Goal: Check status: Check status

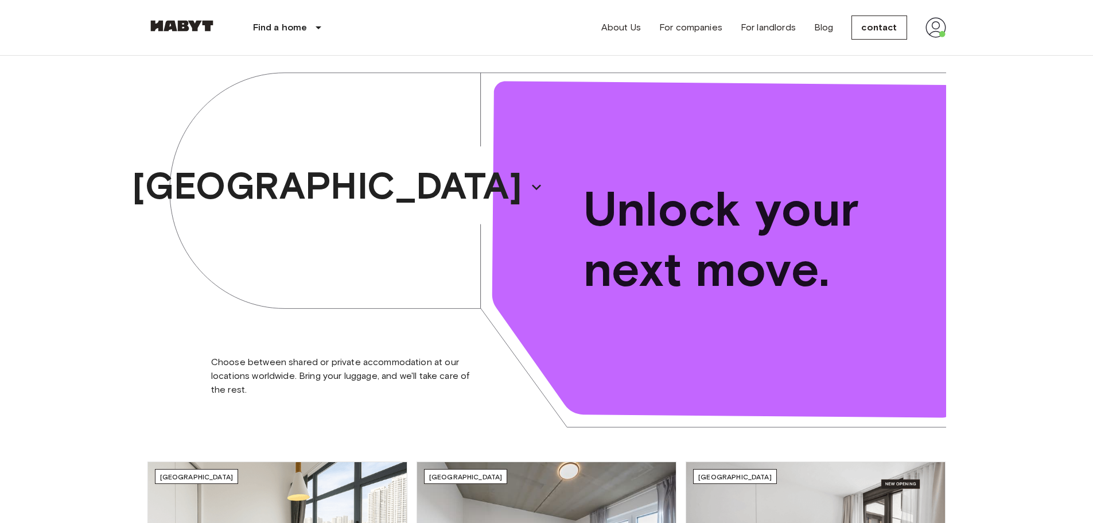
click at [926, 28] on img at bounding box center [936, 27] width 21 height 21
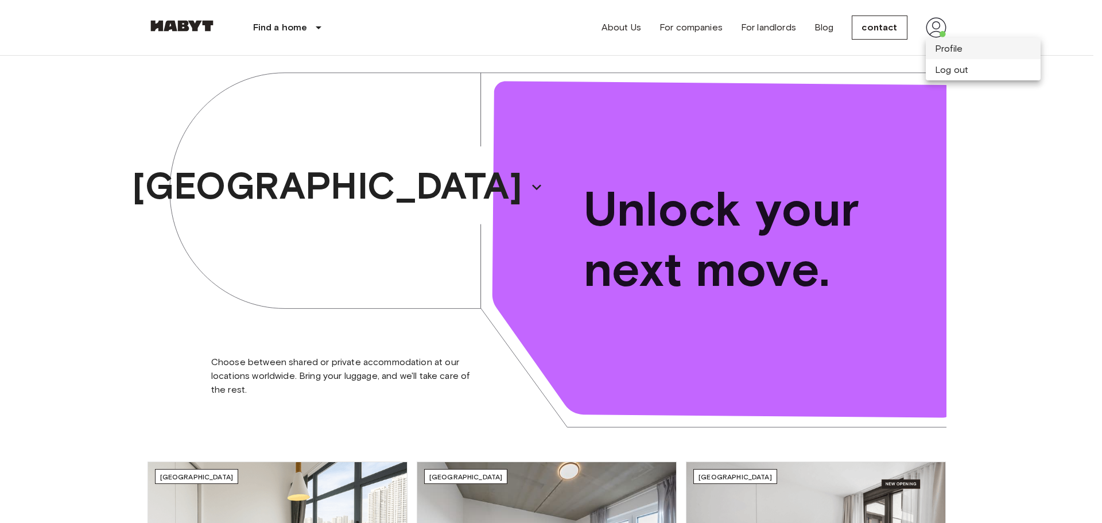
click at [930, 49] on li "Profile" at bounding box center [983, 48] width 115 height 21
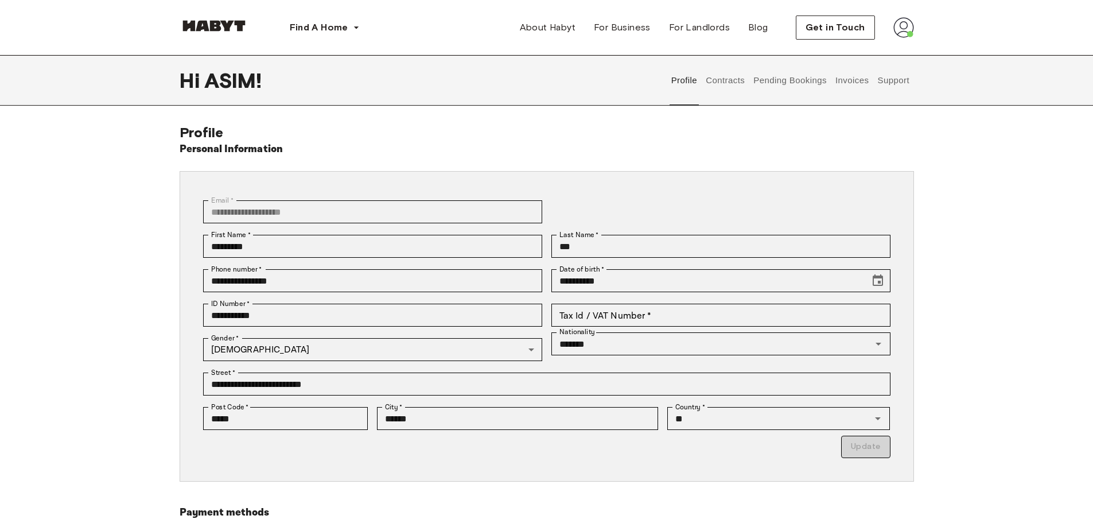
click at [732, 78] on button "Contracts" at bounding box center [726, 80] width 42 height 51
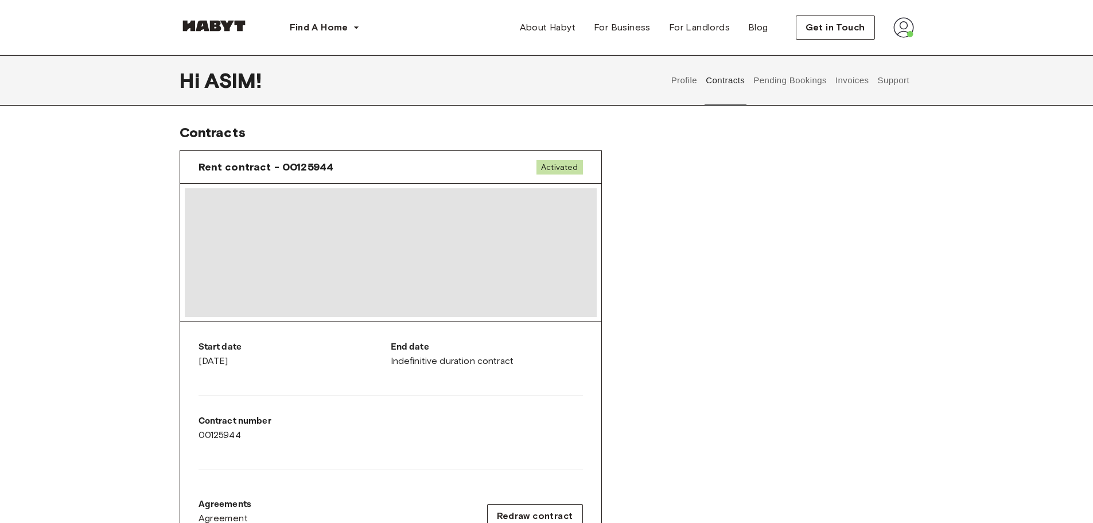
click at [247, 175] on div "Rent contract - 00125944 Activated" at bounding box center [390, 167] width 421 height 33
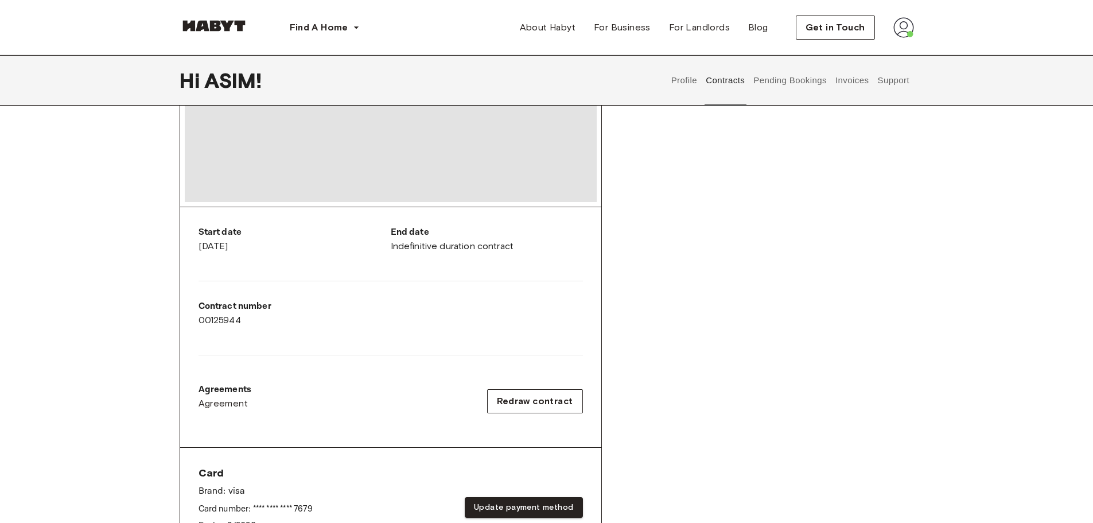
drag, startPoint x: 223, startPoint y: 256, endPoint x: 358, endPoint y: 253, distance: 134.9
click at [249, 251] on div "Start date October 20th, 2025" at bounding box center [295, 244] width 192 height 37
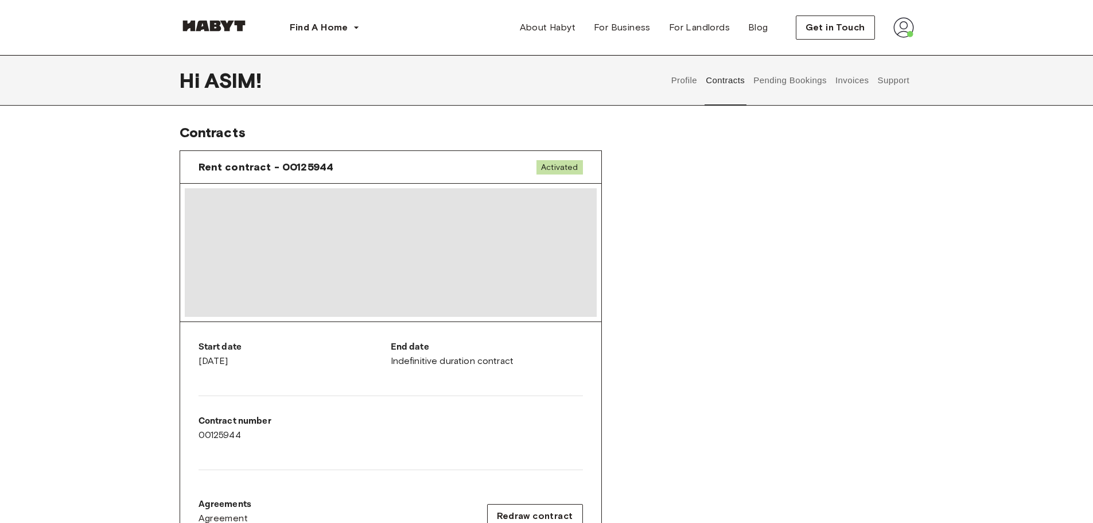
click at [727, 330] on div "Rent contract - 00125944 Activated Start date October 20th, 2025 End date Indef…" at bounding box center [547, 425] width 735 height 569
